Goal: Task Accomplishment & Management: Complete application form

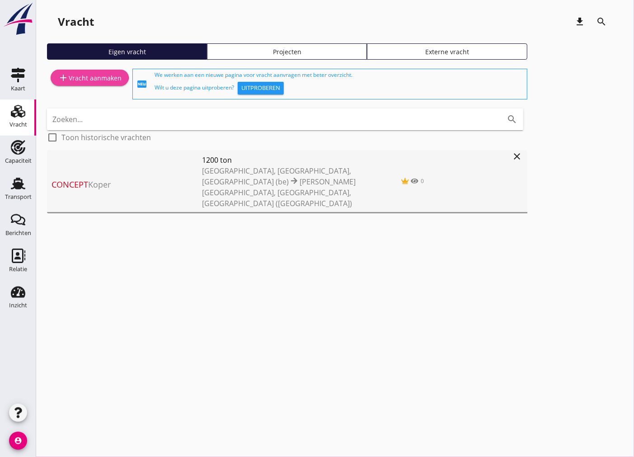
click at [100, 85] on link "add Vracht aanmaken" at bounding box center [90, 78] width 78 height 16
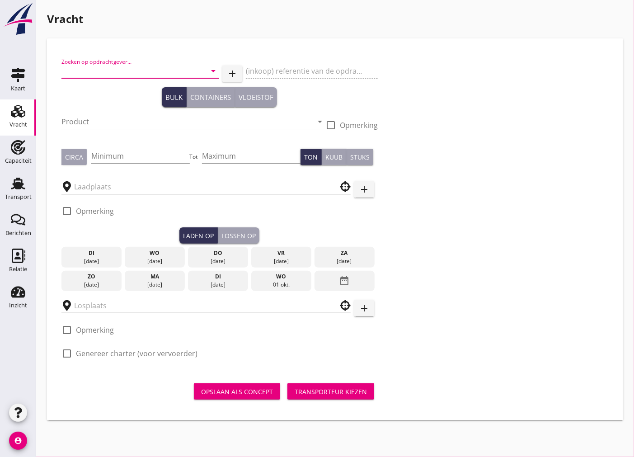
click at [143, 75] on input "Zoeken op opdrachtgever..." at bounding box center [127, 71] width 132 height 14
type input "nowa"
click at [235, 74] on icon "add" at bounding box center [232, 73] width 11 height 11
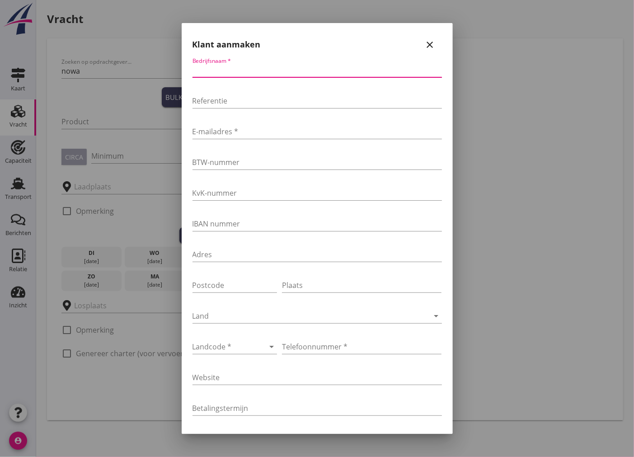
click at [249, 73] on input "Bedrijfsnaam *" at bounding box center [317, 70] width 249 height 14
type input "Nowa Shipping"
click at [293, 131] on input "E-mailadres *" at bounding box center [317, 131] width 249 height 14
click at [243, 119] on div "E-mailadres *" at bounding box center [317, 133] width 249 height 29
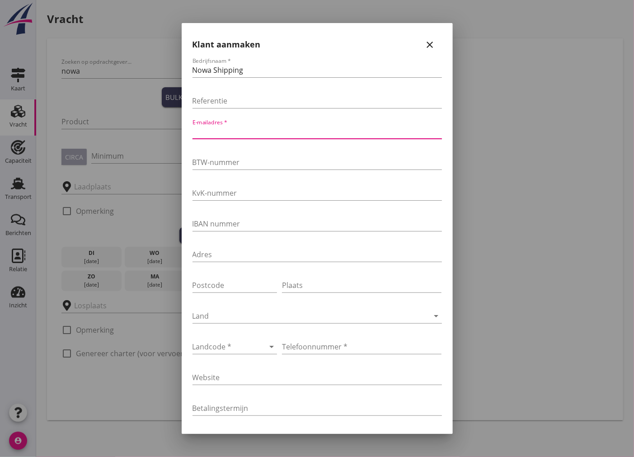
click at [241, 128] on input "E-mailadres *" at bounding box center [317, 131] width 249 height 14
type input "[EMAIL_ADDRESS][DOMAIN_NAME]"
click at [232, 349] on div at bounding box center [223, 346] width 60 height 14
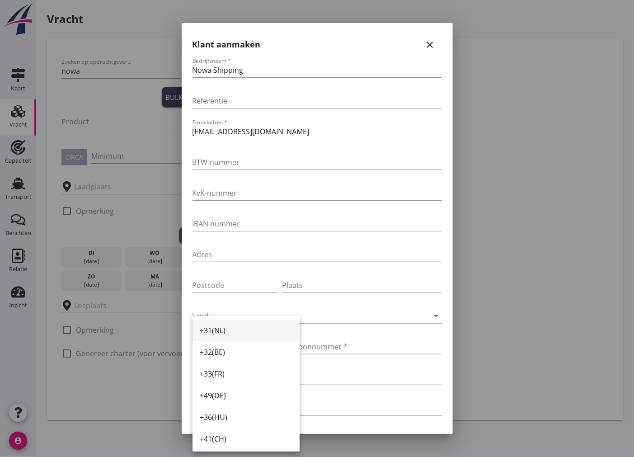
click at [233, 332] on div "+31(NL)" at bounding box center [246, 330] width 93 height 11
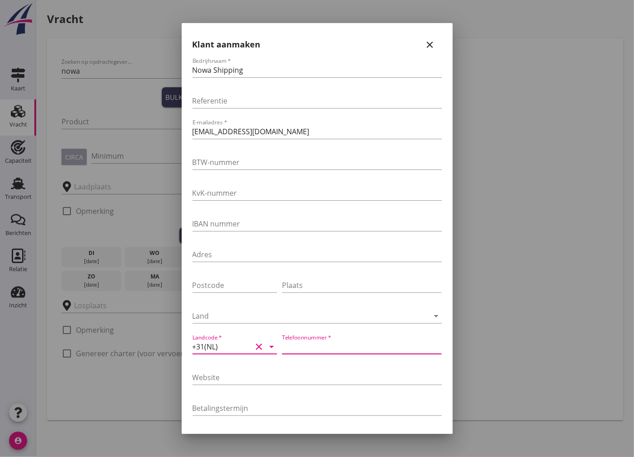
click at [346, 344] on input "Telefoonnummer *" at bounding box center [362, 346] width 160 height 14
type input "242030023"
click at [526, 349] on div at bounding box center [317, 228] width 634 height 457
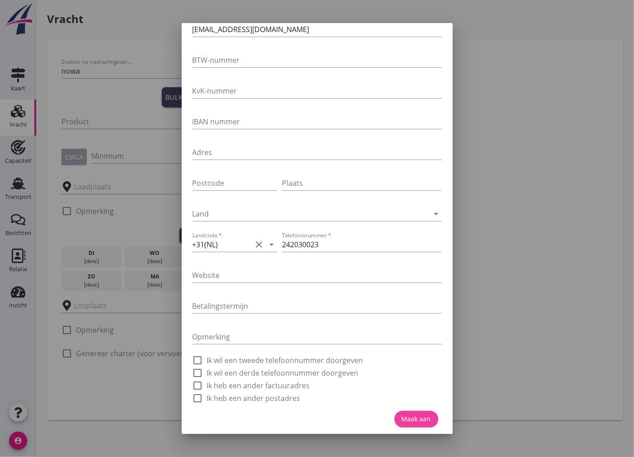
click at [404, 419] on div "Maak aan" at bounding box center [416, 418] width 29 height 9
type input "Nowa Shipping"
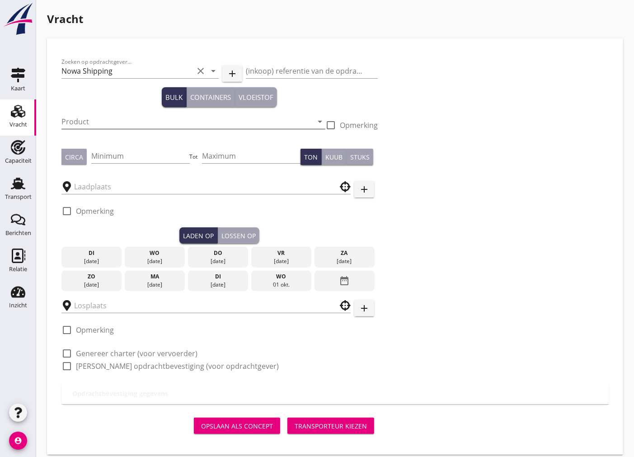
click at [120, 119] on input "Product" at bounding box center [186, 121] width 251 height 14
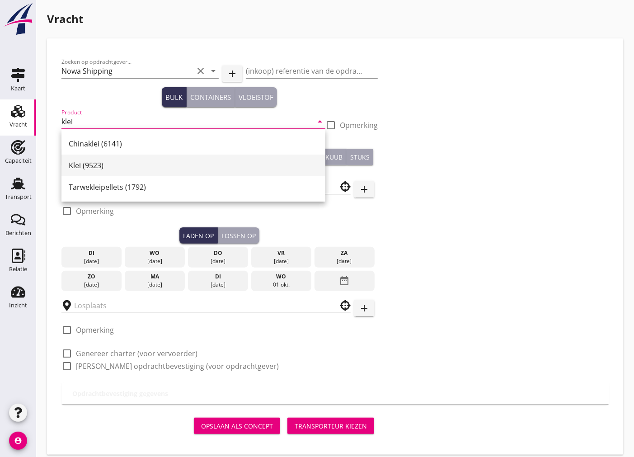
click at [103, 161] on div "Klei (9523)" at bounding box center [193, 165] width 249 height 11
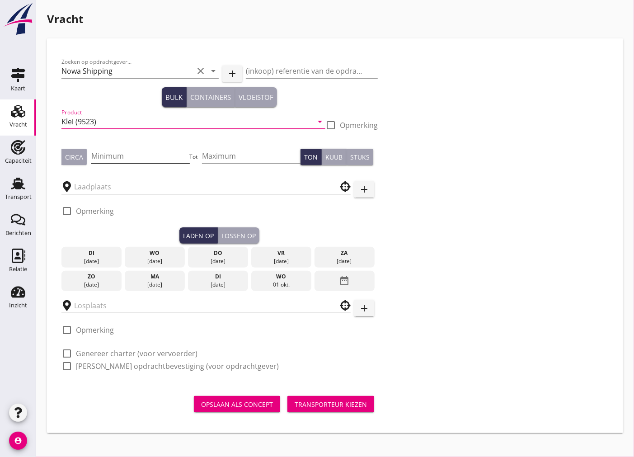
type input "Klei (9523)"
click at [120, 154] on input "Minimum" at bounding box center [140, 156] width 99 height 14
type input "2500"
click at [83, 156] on button "Circa" at bounding box center [73, 157] width 25 height 16
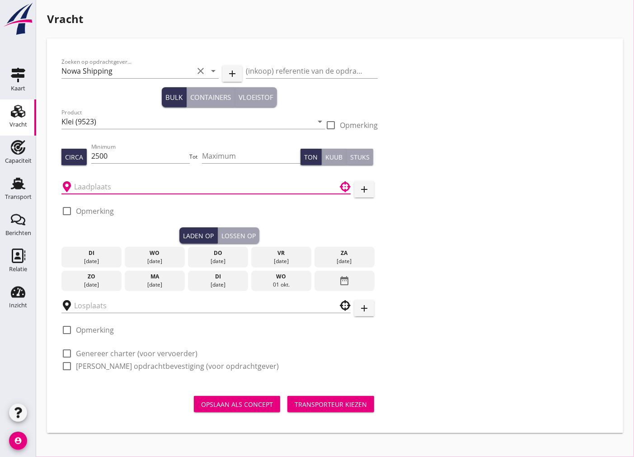
click at [101, 183] on input "text" at bounding box center [199, 186] width 251 height 14
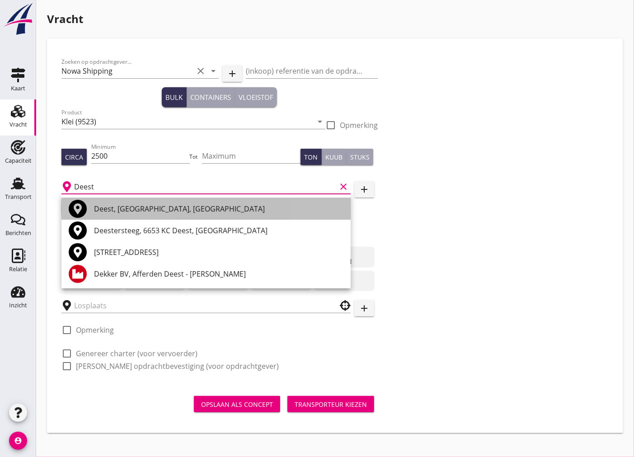
click at [165, 209] on div "Deest, [GEOGRAPHIC_DATA], [GEOGRAPHIC_DATA]" at bounding box center [218, 208] width 249 height 11
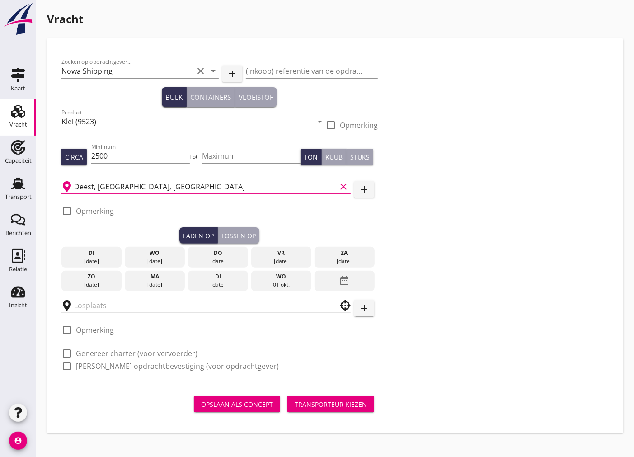
type input "Deest, [GEOGRAPHIC_DATA], [GEOGRAPHIC_DATA]"
click at [174, 259] on div "[DATE]" at bounding box center [155, 261] width 56 height 8
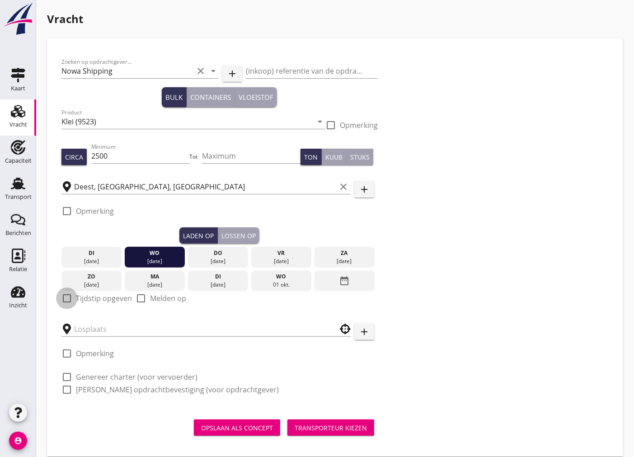
click at [62, 296] on div at bounding box center [66, 298] width 15 height 15
checkbox input "true"
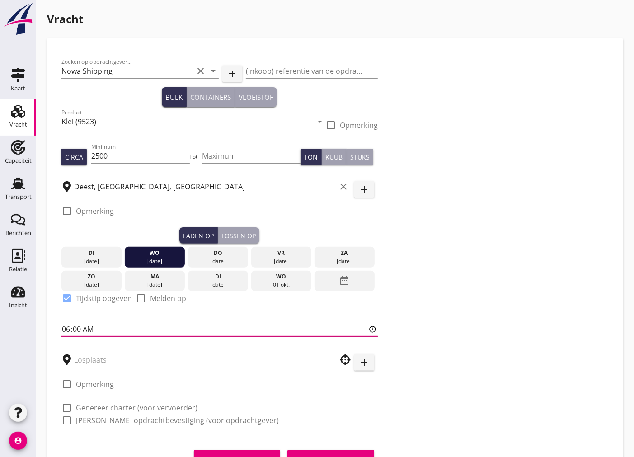
click at [62, 329] on input "06:00" at bounding box center [219, 329] width 316 height 14
type input "10:01"
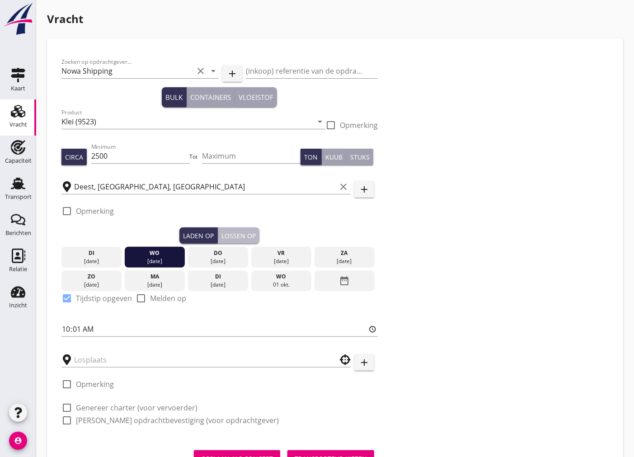
click at [244, 229] on button "Lossen op" at bounding box center [239, 235] width 42 height 16
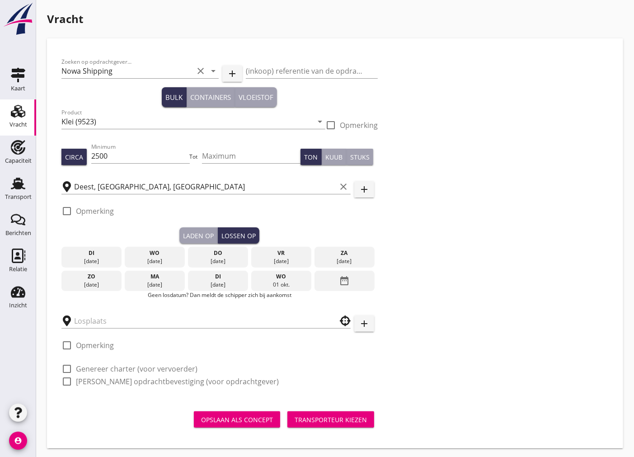
click at [226, 252] on div "do" at bounding box center [218, 253] width 56 height 8
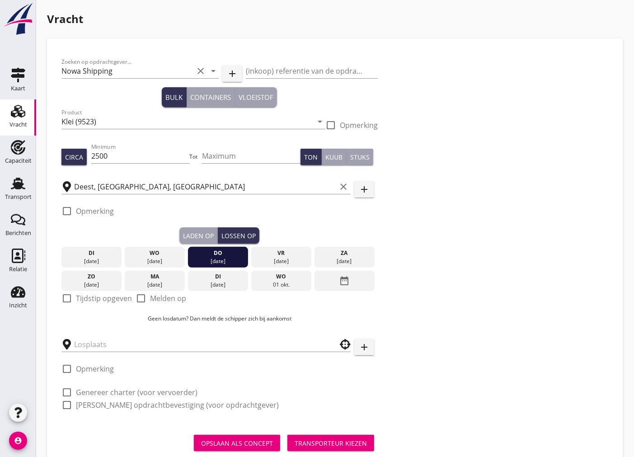
click at [67, 300] on div at bounding box center [66, 298] width 15 height 15
checkbox input "true"
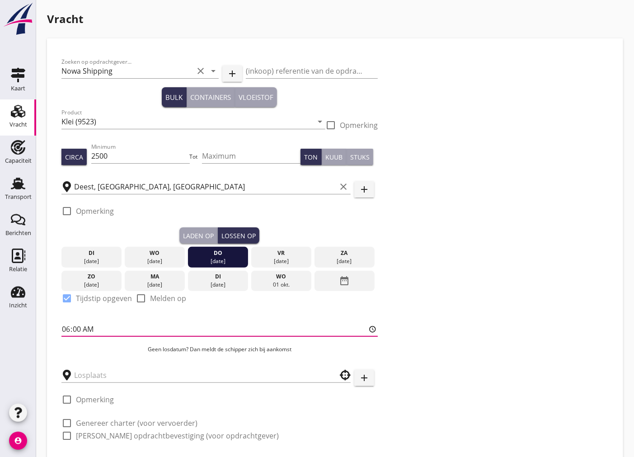
click at [66, 329] on input "06:00" at bounding box center [219, 329] width 316 height 14
type input "06:01"
click at [139, 379] on input "text" at bounding box center [199, 375] width 251 height 14
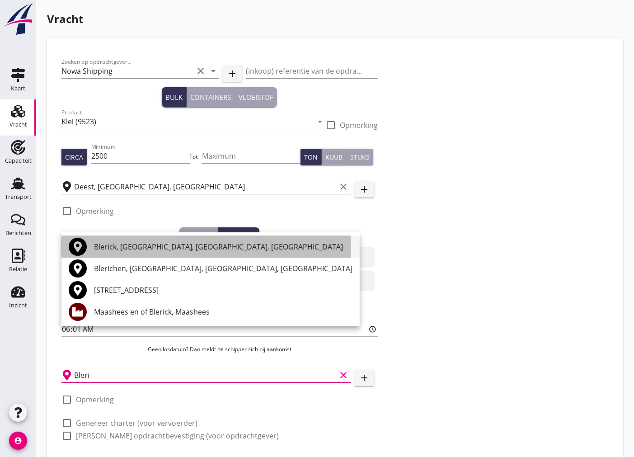
click at [163, 249] on div "Blerick, [GEOGRAPHIC_DATA], [GEOGRAPHIC_DATA], [GEOGRAPHIC_DATA]" at bounding box center [223, 246] width 258 height 11
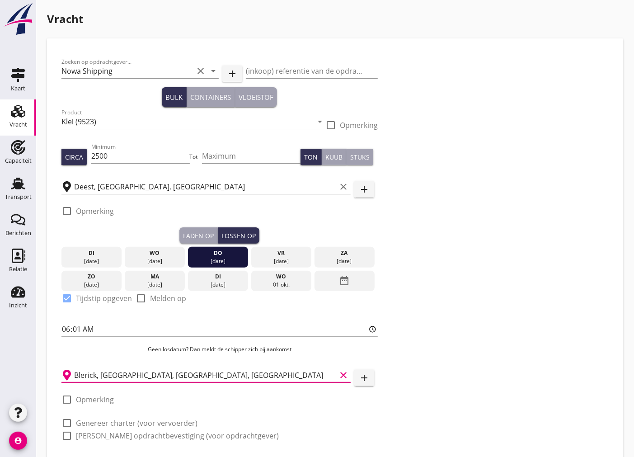
type input "Blerick, [GEOGRAPHIC_DATA], [GEOGRAPHIC_DATA], [GEOGRAPHIC_DATA]"
click at [65, 423] on div at bounding box center [66, 422] width 15 height 15
checkbox input "true"
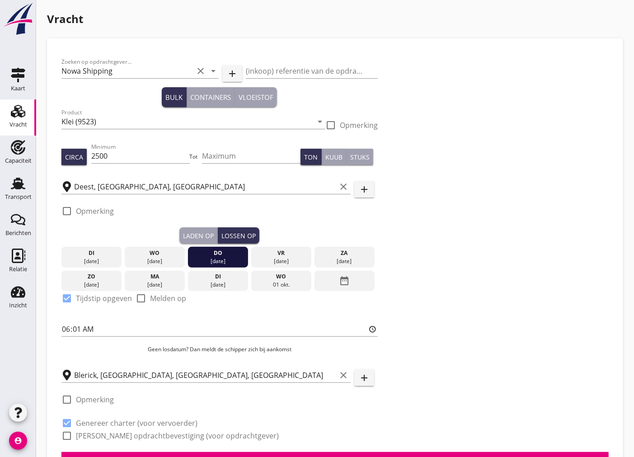
click at [62, 437] on div at bounding box center [66, 435] width 15 height 15
checkbox input "true"
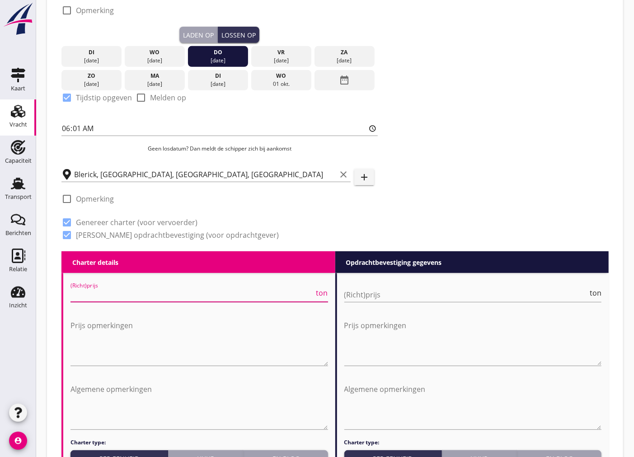
click at [166, 294] on input "(Richt)prijs" at bounding box center [192, 294] width 244 height 14
type input "3"
type input "3.30"
click at [469, 299] on input "(Richt)prijs" at bounding box center [466, 294] width 244 height 14
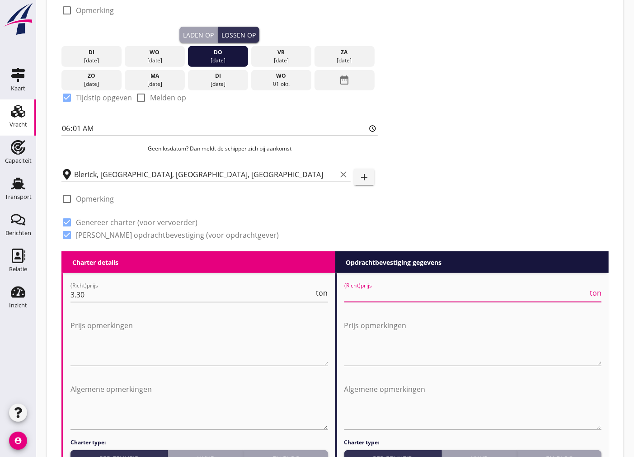
type input "3"
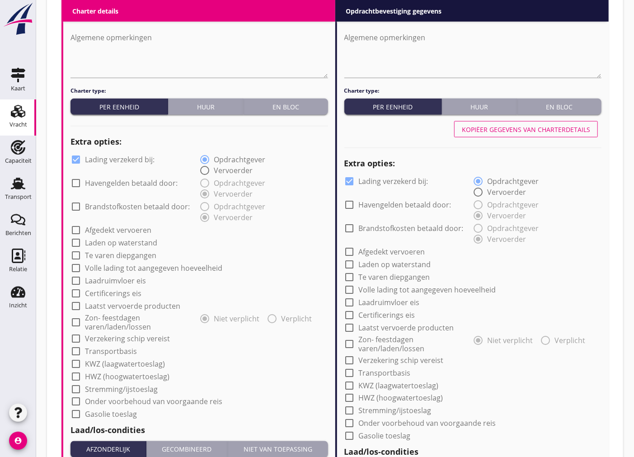
type input "3.30"
click at [74, 339] on div at bounding box center [75, 338] width 15 height 15
checkbox input "true"
click at [78, 157] on div at bounding box center [75, 159] width 15 height 15
checkbox input "false"
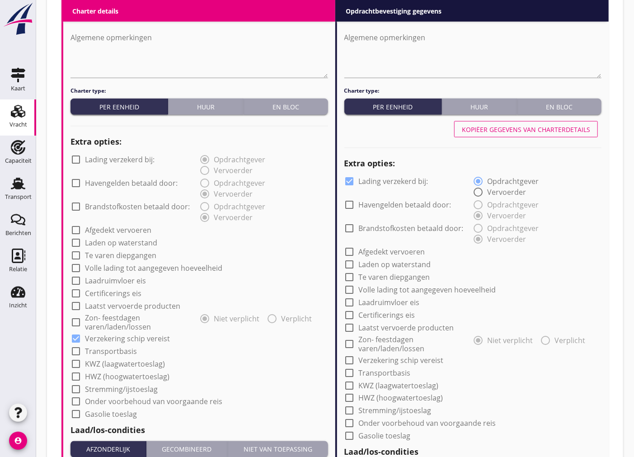
click at [351, 175] on div at bounding box center [349, 181] width 15 height 15
checkbox input "false"
click at [346, 362] on div at bounding box center [349, 359] width 15 height 15
checkbox input "true"
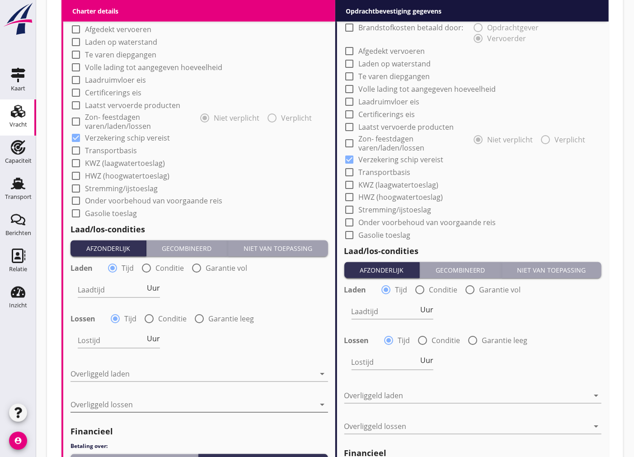
scroll to position [803, 0]
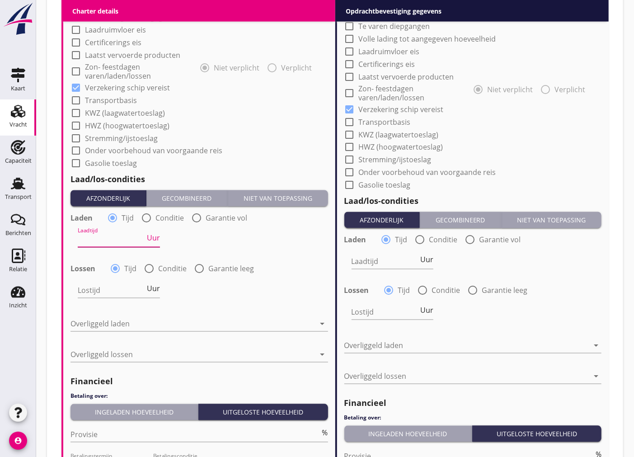
click at [121, 236] on input "Laadtijd" at bounding box center [111, 240] width 67 height 14
type input "24"
click at [118, 297] on div "Lostijd Uur" at bounding box center [119, 290] width 82 height 14
type input "24"
click at [144, 327] on div at bounding box center [192, 324] width 245 height 14
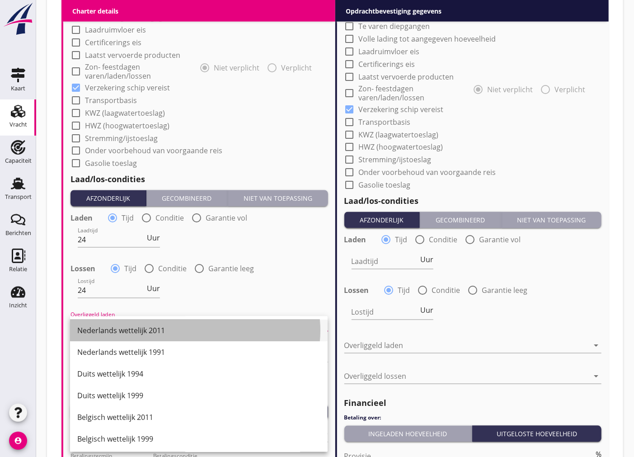
click at [142, 325] on div "Nederlands wettelijk 2011" at bounding box center [198, 330] width 243 height 11
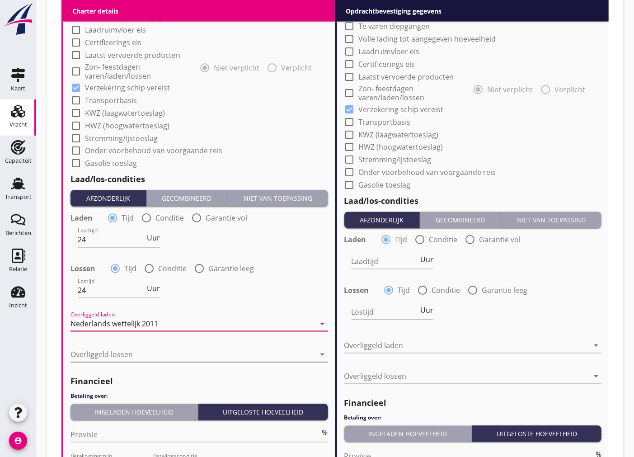
click at [137, 352] on div at bounding box center [192, 354] width 245 height 14
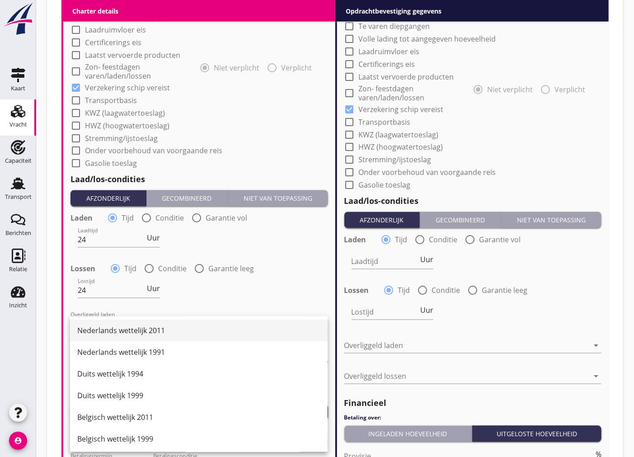
click at [142, 338] on div "Nederlands wettelijk 2011" at bounding box center [198, 331] width 243 height 22
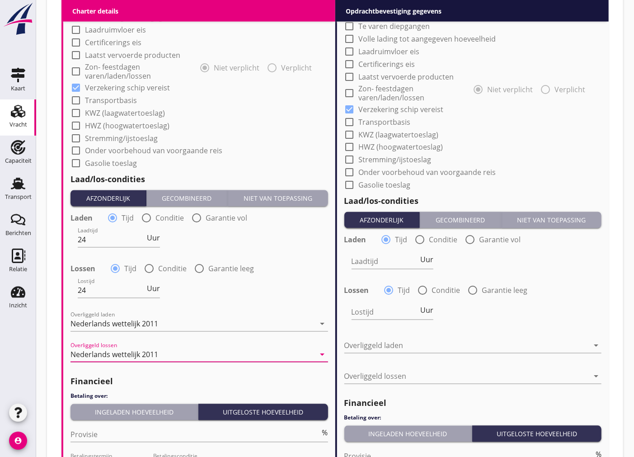
scroll to position [954, 0]
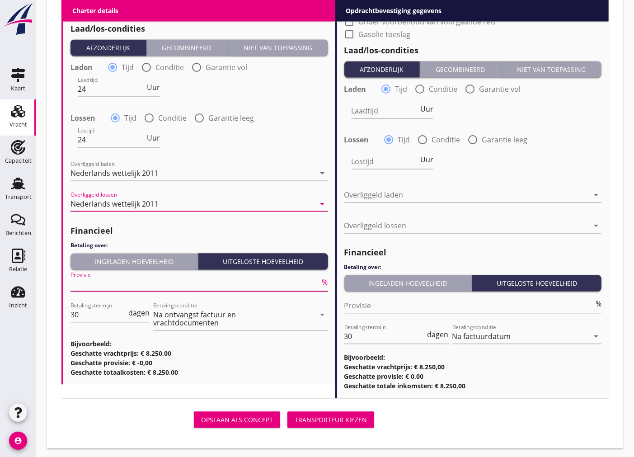
click at [100, 283] on input "Provisie" at bounding box center [195, 284] width 250 height 14
type input "5"
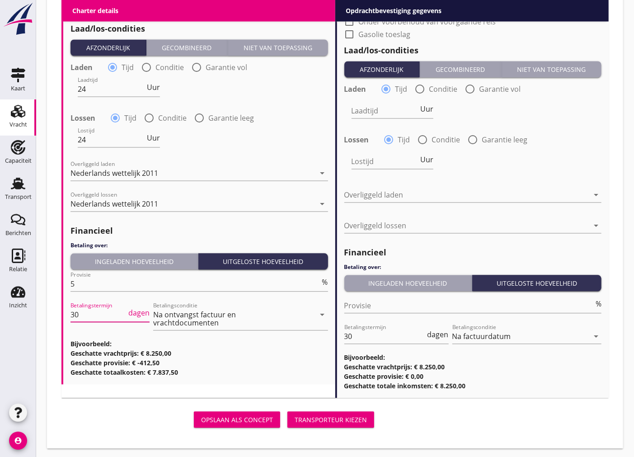
drag, startPoint x: 87, startPoint y: 312, endPoint x: 52, endPoint y: 308, distance: 35.1
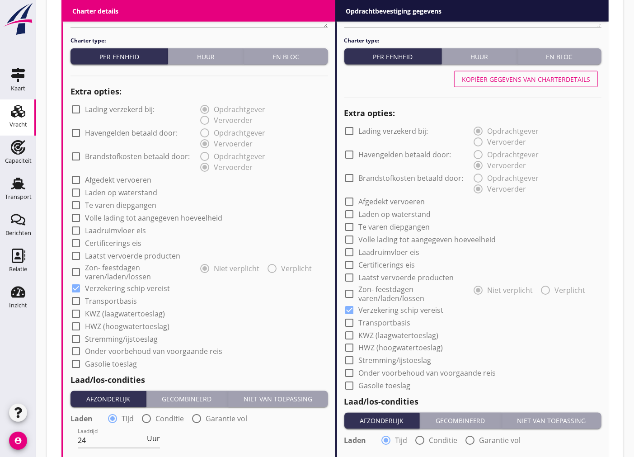
scroll to position [301, 0]
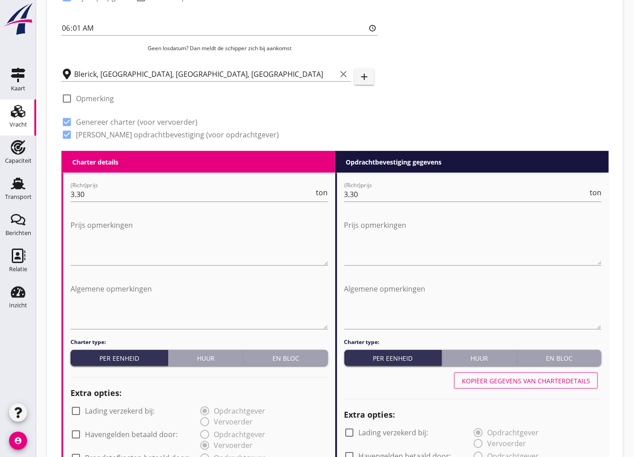
type input "14"
click at [548, 370] on div "Kopiëer gegevens van charterdetails" at bounding box center [473, 381] width 258 height 22
click at [548, 376] on div "Kopiëer gegevens van charterdetails" at bounding box center [526, 380] width 128 height 9
type input "24"
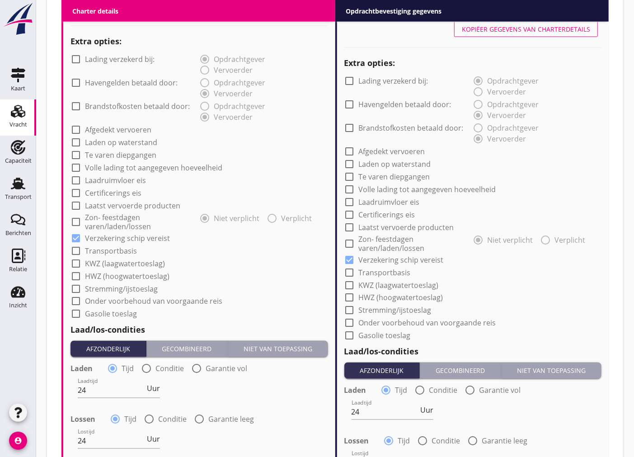
scroll to position [955, 0]
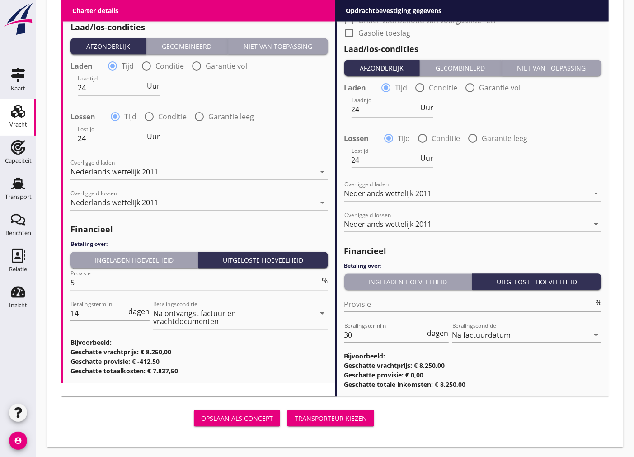
click at [338, 418] on div "Transporteur kiezen" at bounding box center [331, 417] width 72 height 9
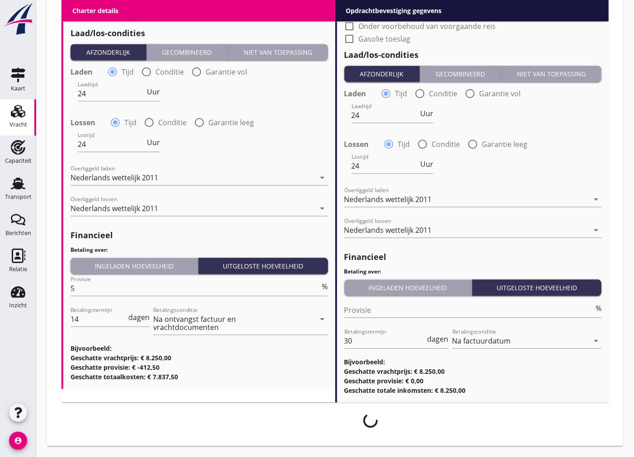
scroll to position [948, 0]
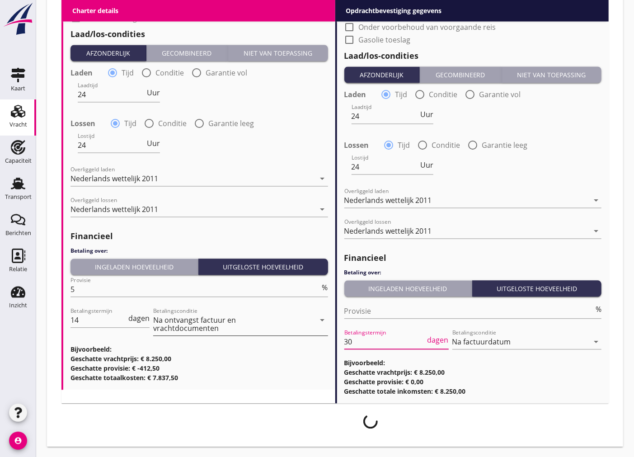
drag, startPoint x: 376, startPoint y: 340, endPoint x: 309, endPoint y: 334, distance: 67.6
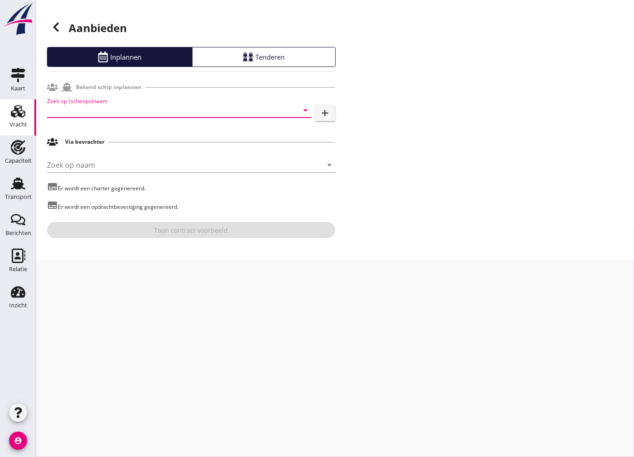
click at [117, 103] on input "Zoek op (scheeps)naam" at bounding box center [166, 110] width 239 height 14
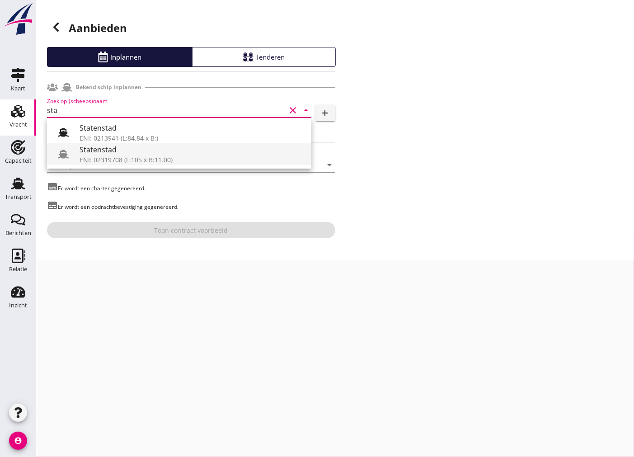
click at [150, 155] on div "ENI: 02319708 (L:105 x B:11.00)" at bounding box center [192, 159] width 225 height 9
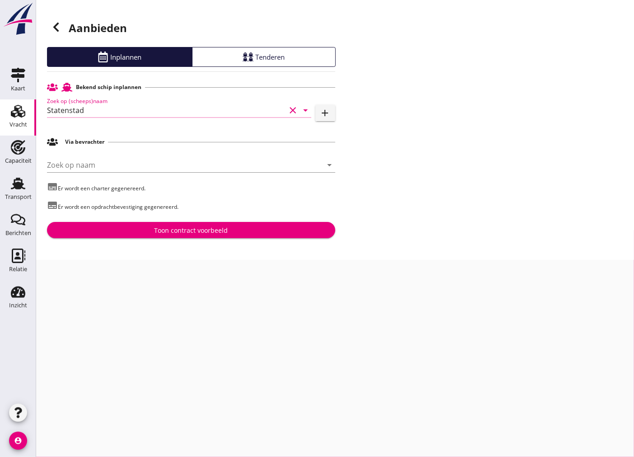
type input "Statenstad"
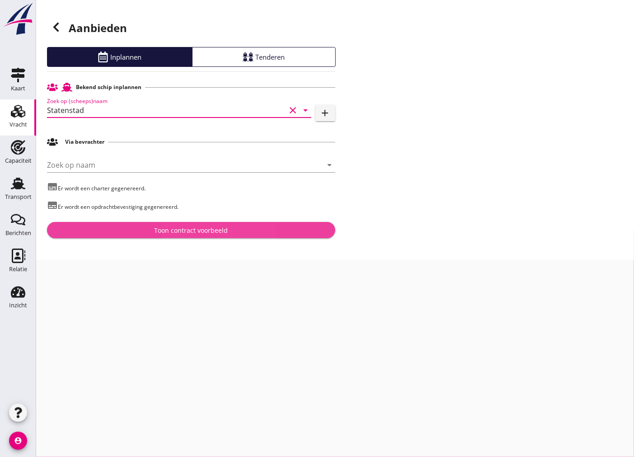
click at [213, 225] on div "Toon contract voorbeeld" at bounding box center [191, 229] width 74 height 9
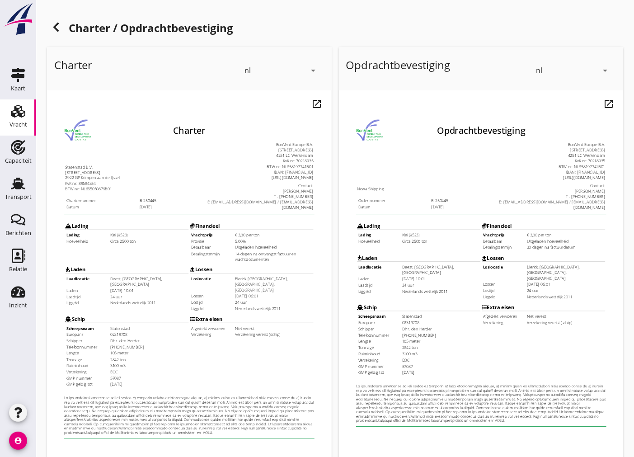
scroll to position [107, 0]
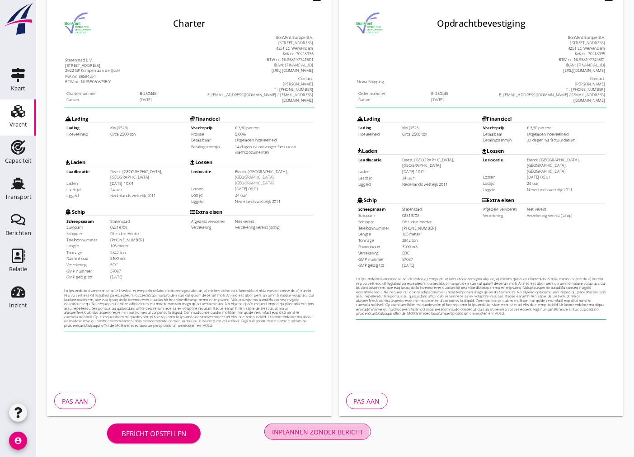
click at [331, 432] on div "Inplannen zonder bericht" at bounding box center [317, 431] width 91 height 9
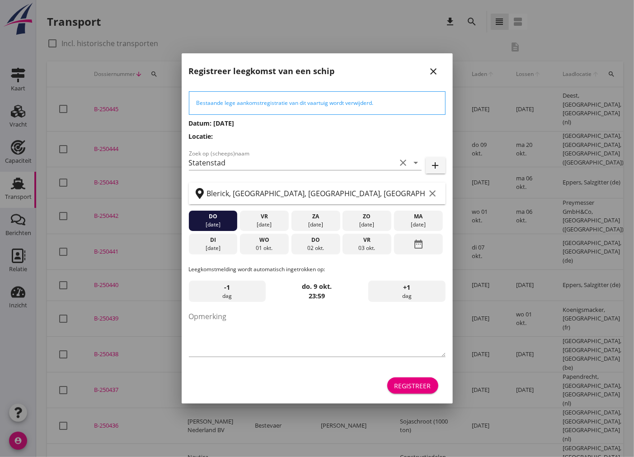
click at [419, 386] on div "Registreer" at bounding box center [412, 385] width 37 height 9
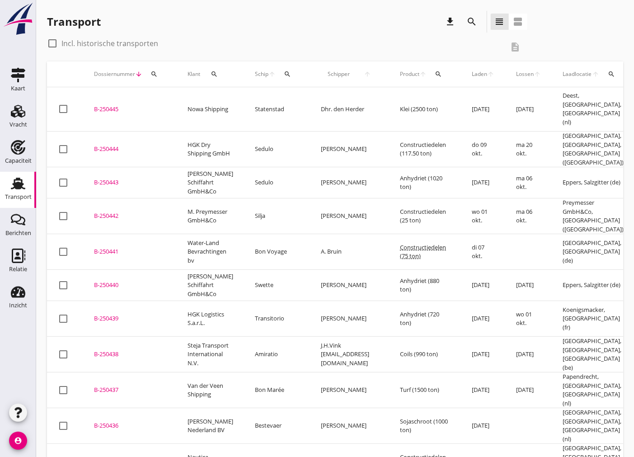
click at [112, 105] on div "B-250445" at bounding box center [130, 109] width 72 height 9
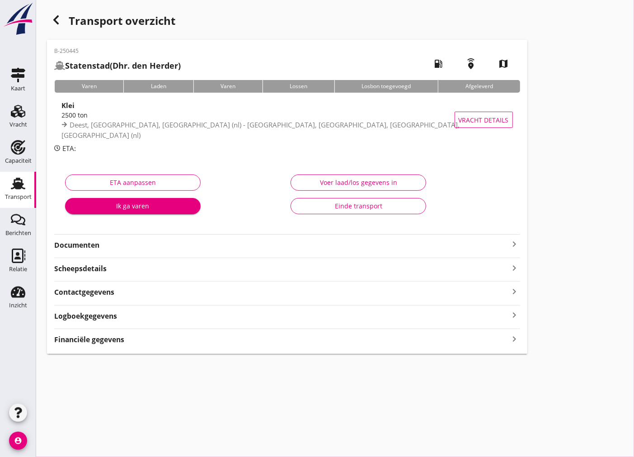
click at [247, 249] on strong "Documenten" at bounding box center [281, 245] width 455 height 10
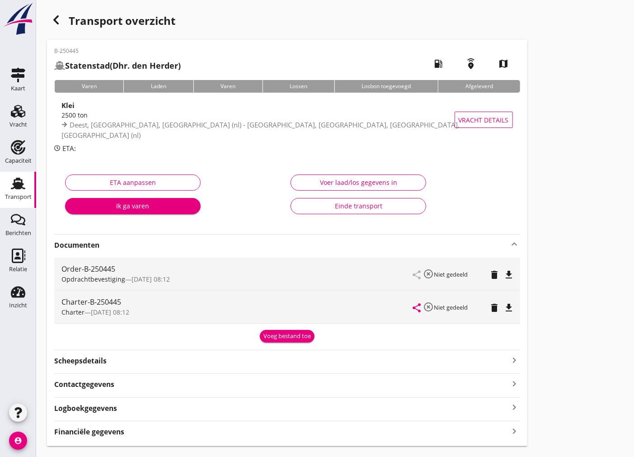
click at [511, 275] on icon "file_download" at bounding box center [509, 274] width 11 height 11
click at [508, 307] on icon "file_download" at bounding box center [509, 307] width 11 height 11
drag, startPoint x: 544, startPoint y: 146, endPoint x: 381, endPoint y: 140, distance: 162.3
click at [539, 146] on div "Transport overzicht B-250445 [GEOGRAPHIC_DATA] (Dhr. den Herder) local_gas_stat…" at bounding box center [335, 228] width 598 height 457
click at [11, 109] on icon "Vracht" at bounding box center [18, 111] width 14 height 14
